Goal: Task Accomplishment & Management: Manage account settings

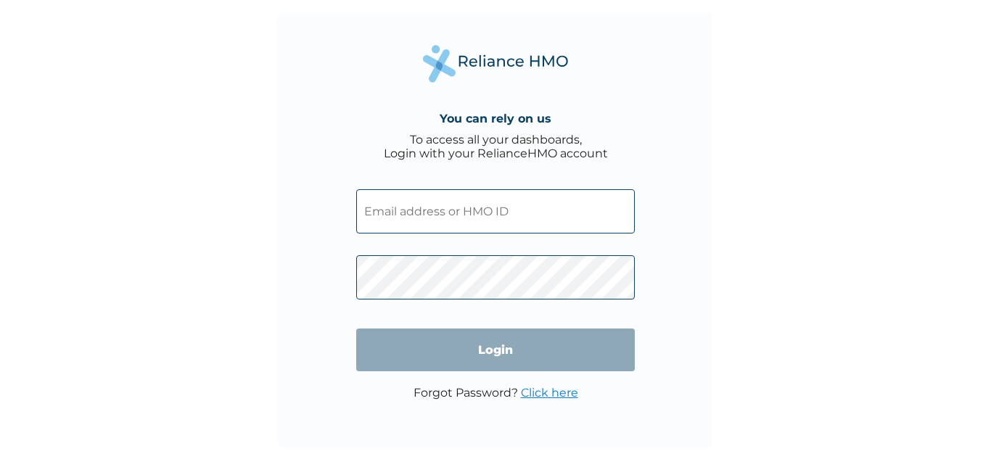
click at [467, 218] on input "text" at bounding box center [495, 211] width 279 height 44
type input "[EMAIL_ADDRESS][DOMAIN_NAME]"
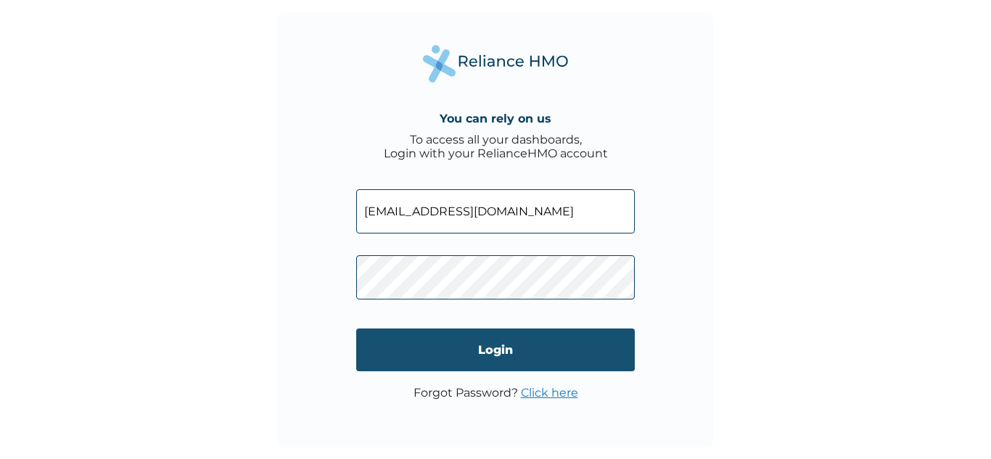
click at [453, 341] on input "Login" at bounding box center [495, 350] width 279 height 43
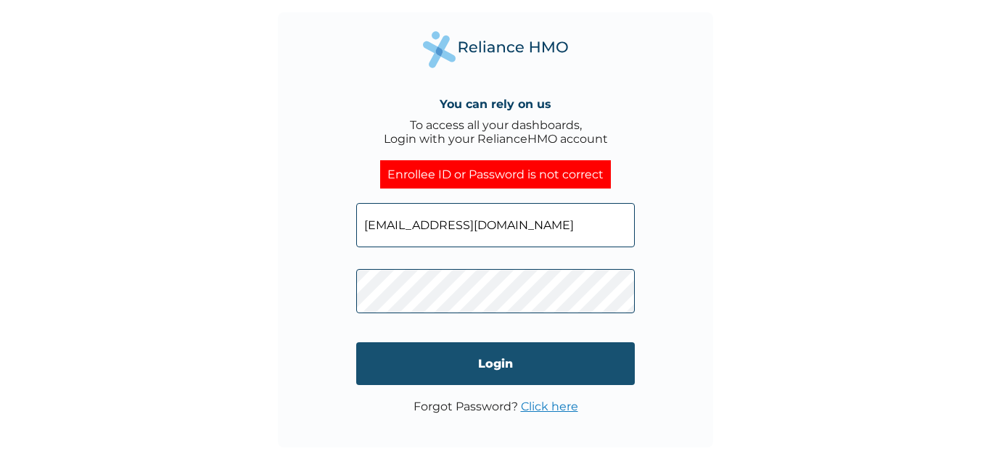
click at [414, 369] on input "Login" at bounding box center [495, 364] width 279 height 43
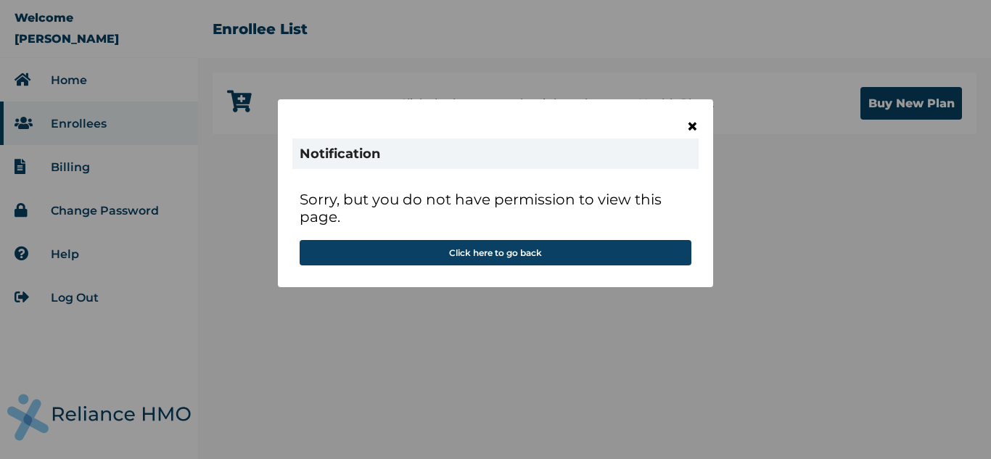
click at [692, 124] on span "×" at bounding box center [693, 126] width 12 height 25
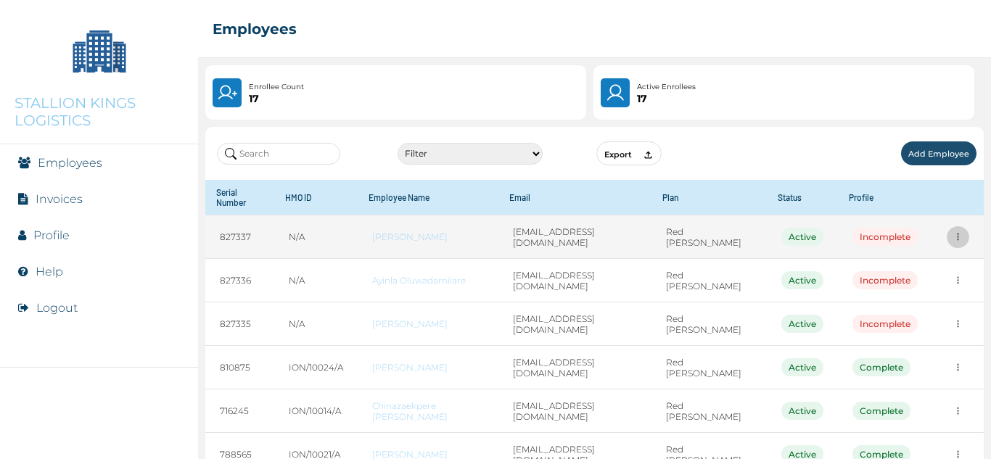
click at [953, 239] on icon "more" at bounding box center [958, 237] width 11 height 11
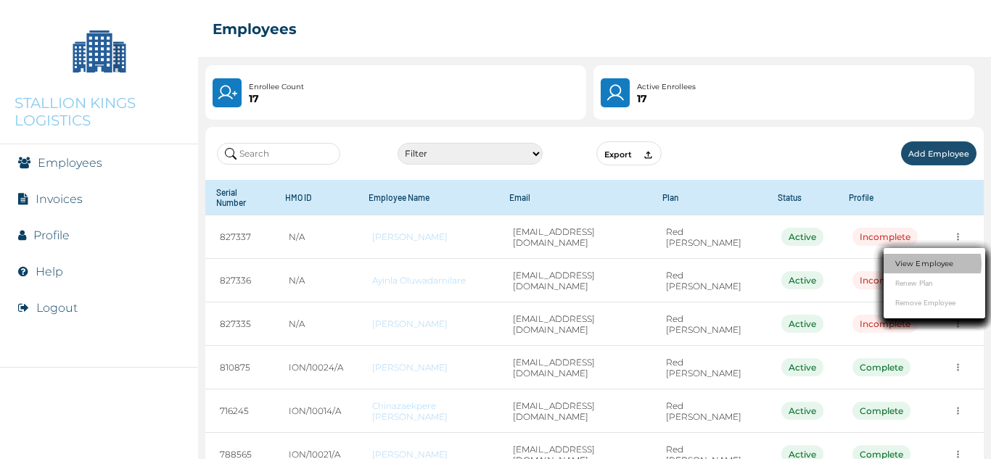
click at [946, 272] on li "View Employee" at bounding box center [935, 264] width 102 height 20
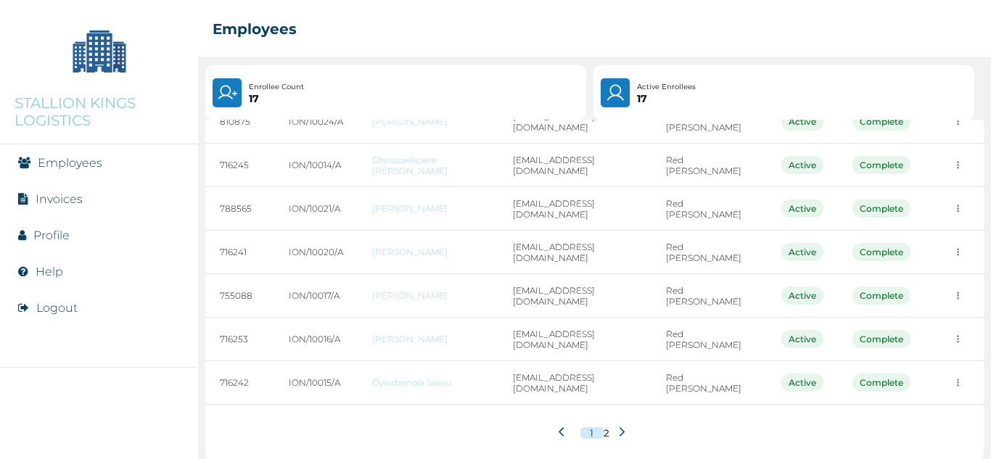
scroll to position [255, 0]
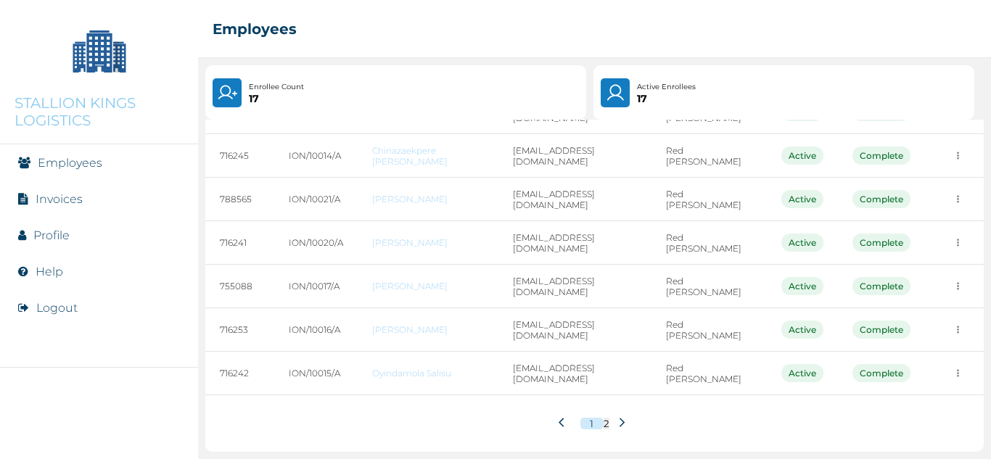
click at [617, 426] on icon at bounding box center [622, 422] width 11 height 11
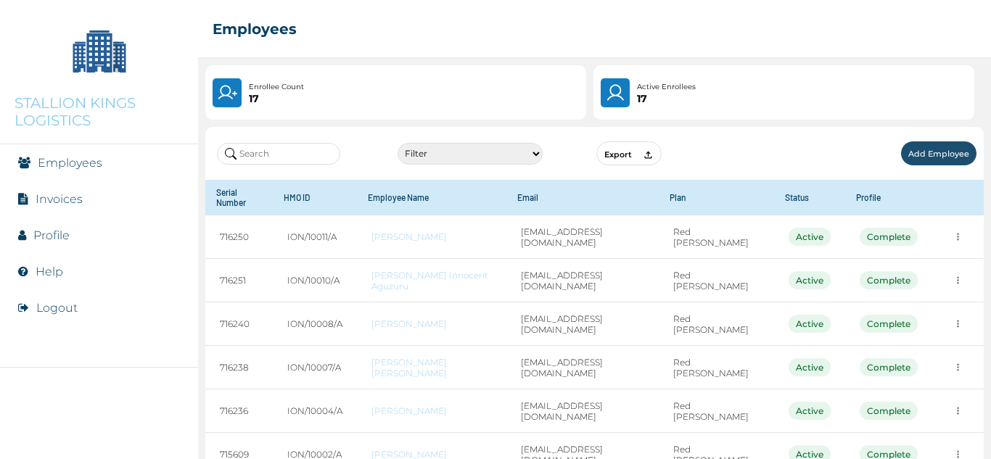
scroll to position [125, 0]
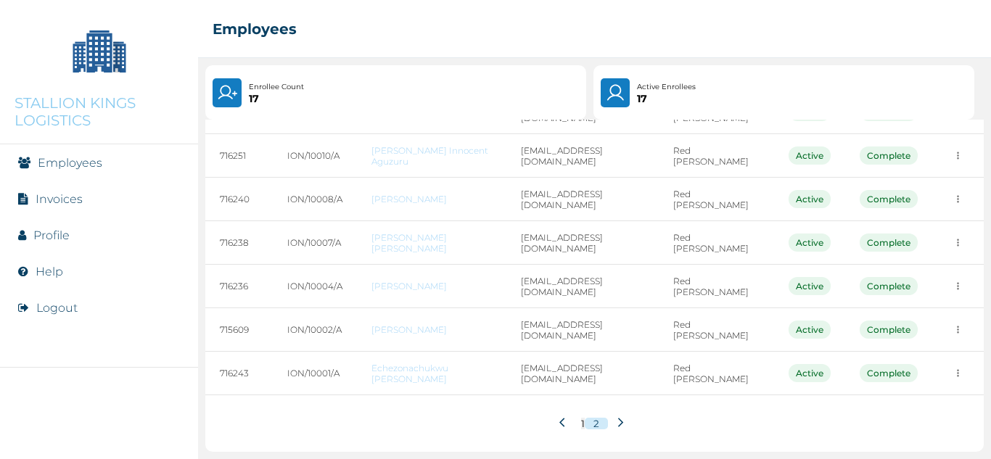
click at [581, 422] on button "1" at bounding box center [583, 424] width 4 height 12
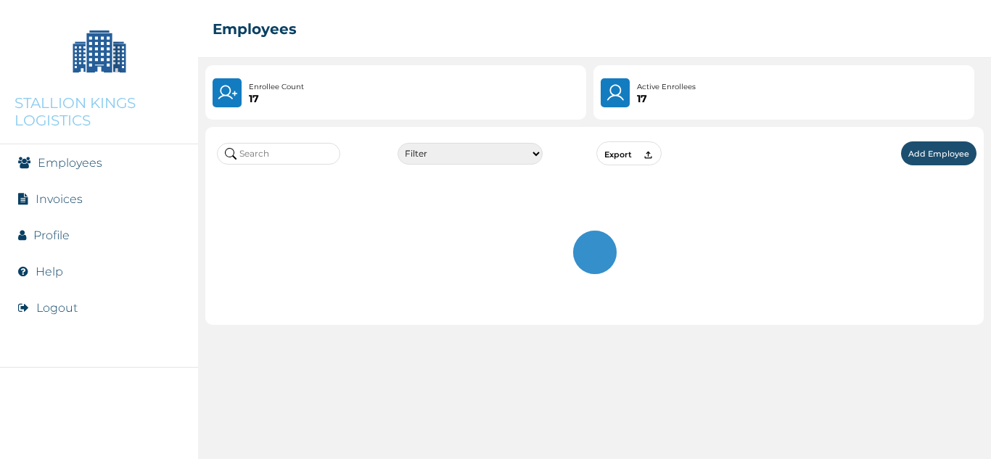
scroll to position [0, 0]
